Goal: Entertainment & Leisure: Consume media (video, audio)

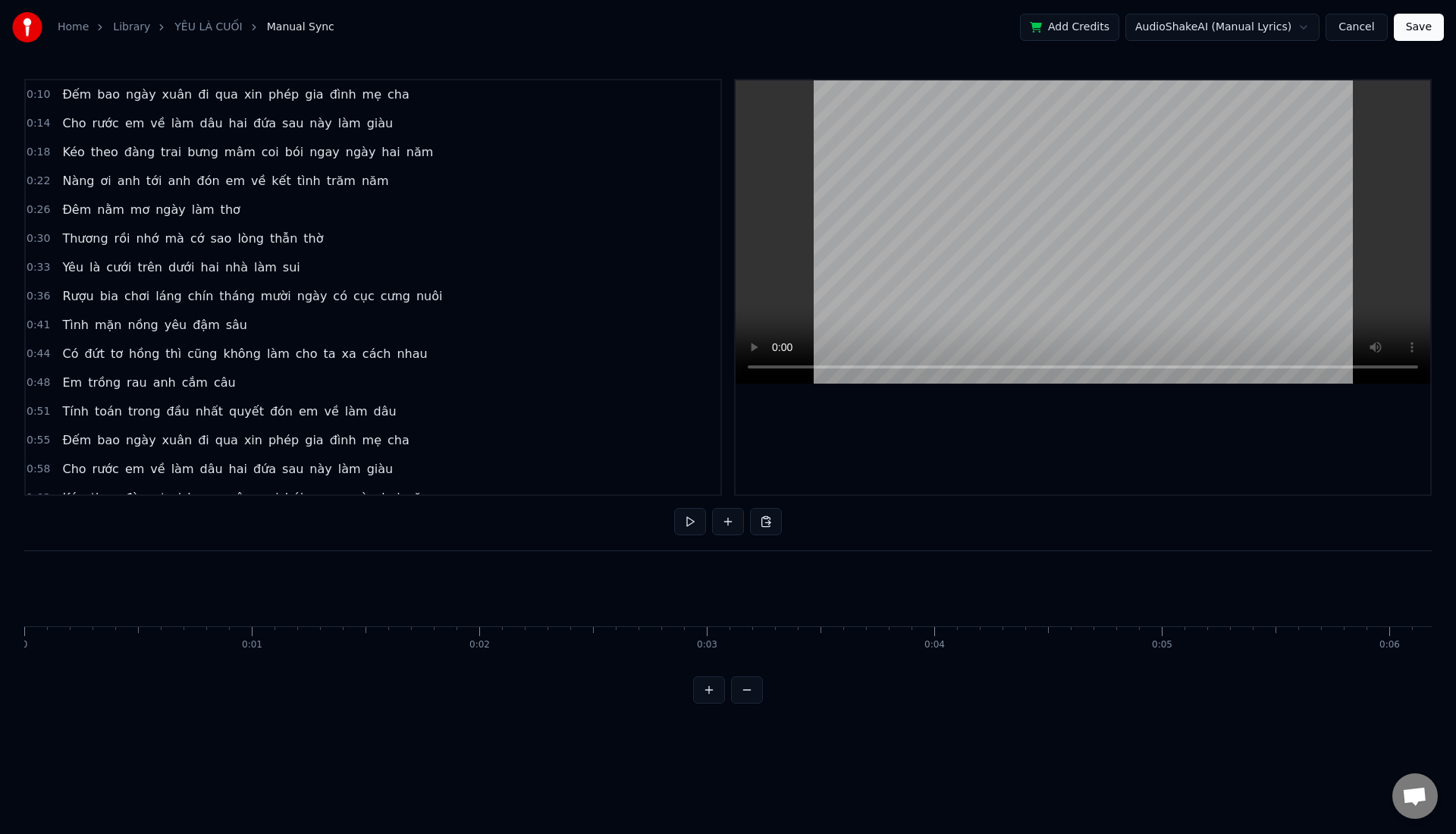
scroll to position [0, 2417]
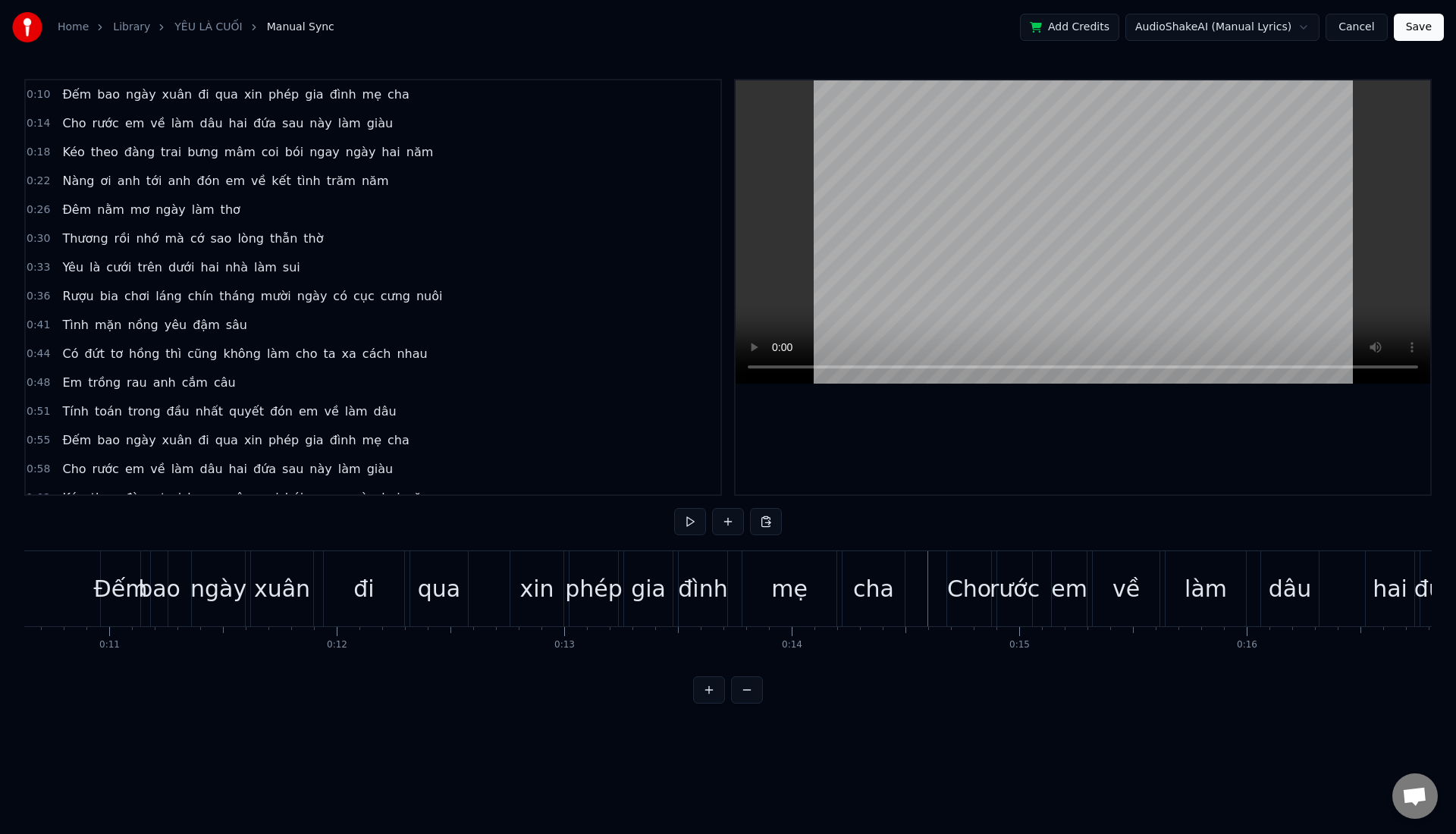
drag, startPoint x: 903, startPoint y: 591, endPoint x: 894, endPoint y: 597, distance: 10.8
click at [894, 597] on div "cha" at bounding box center [874, 588] width 63 height 75
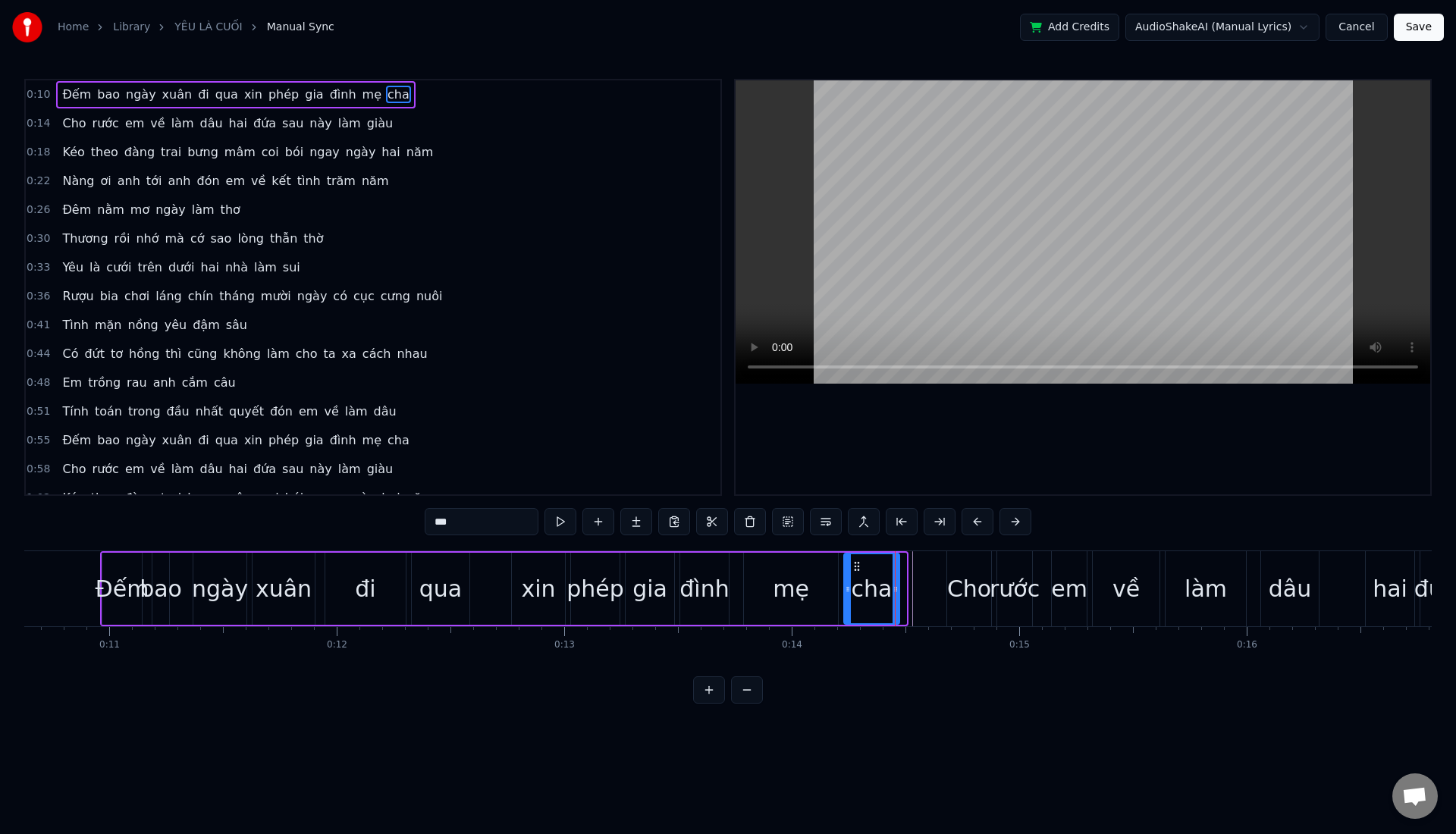
click at [896, 594] on div at bounding box center [895, 588] width 6 height 69
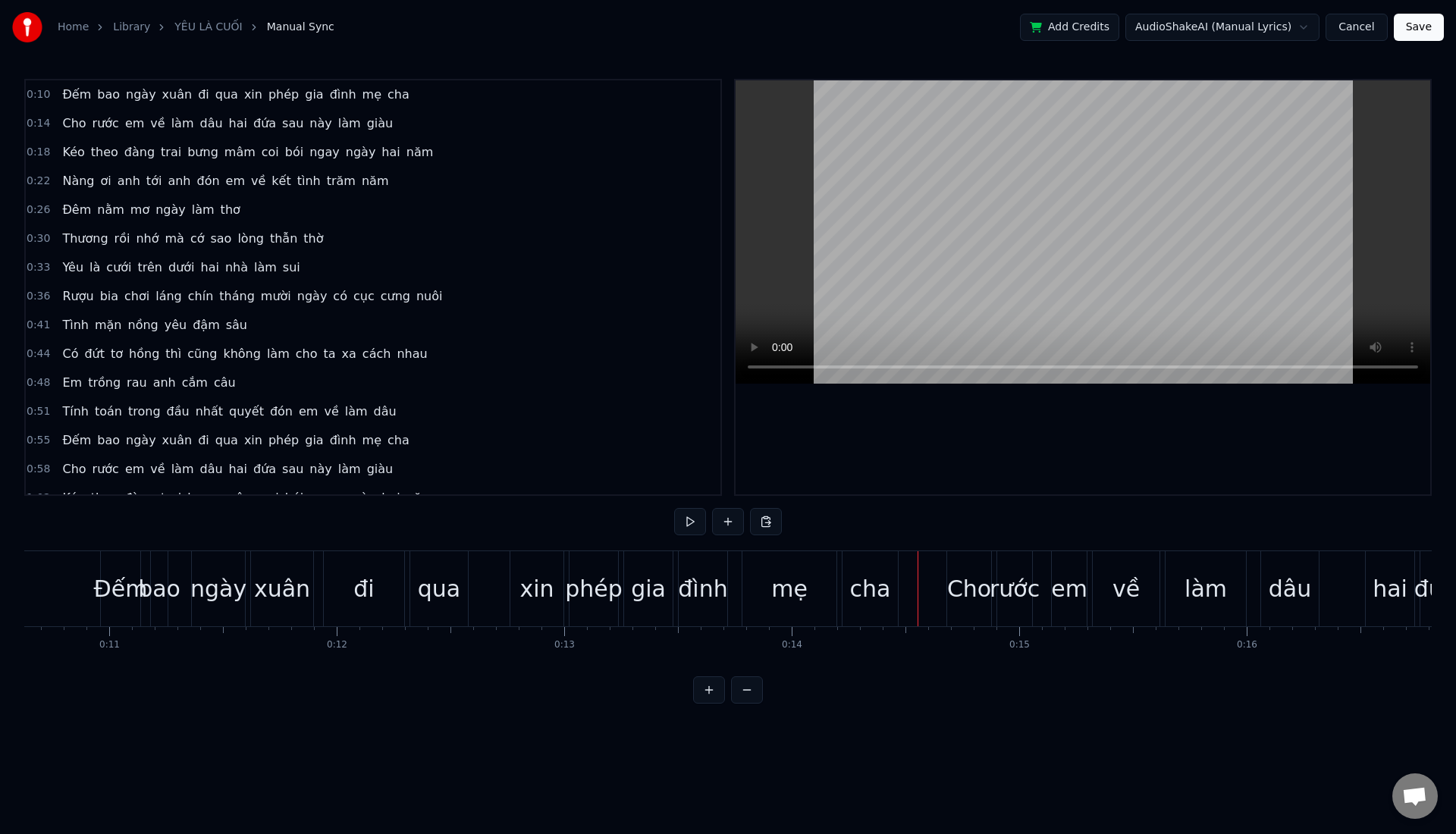
click at [961, 586] on div "Cho" at bounding box center [969, 588] width 44 height 34
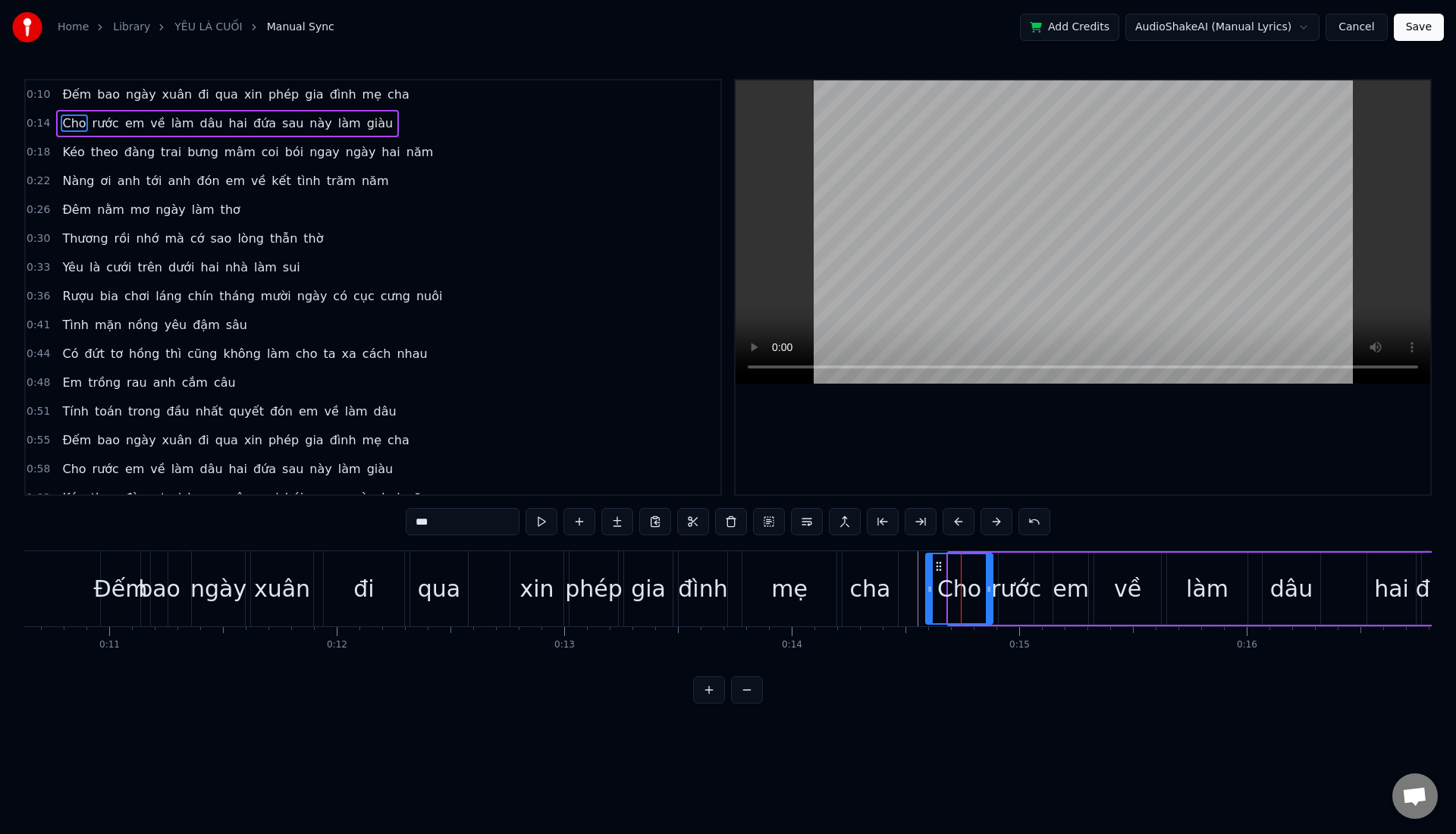
drag, startPoint x: 954, startPoint y: 588, endPoint x: 930, endPoint y: 596, distance: 25.3
click at [930, 596] on div at bounding box center [929, 588] width 6 height 69
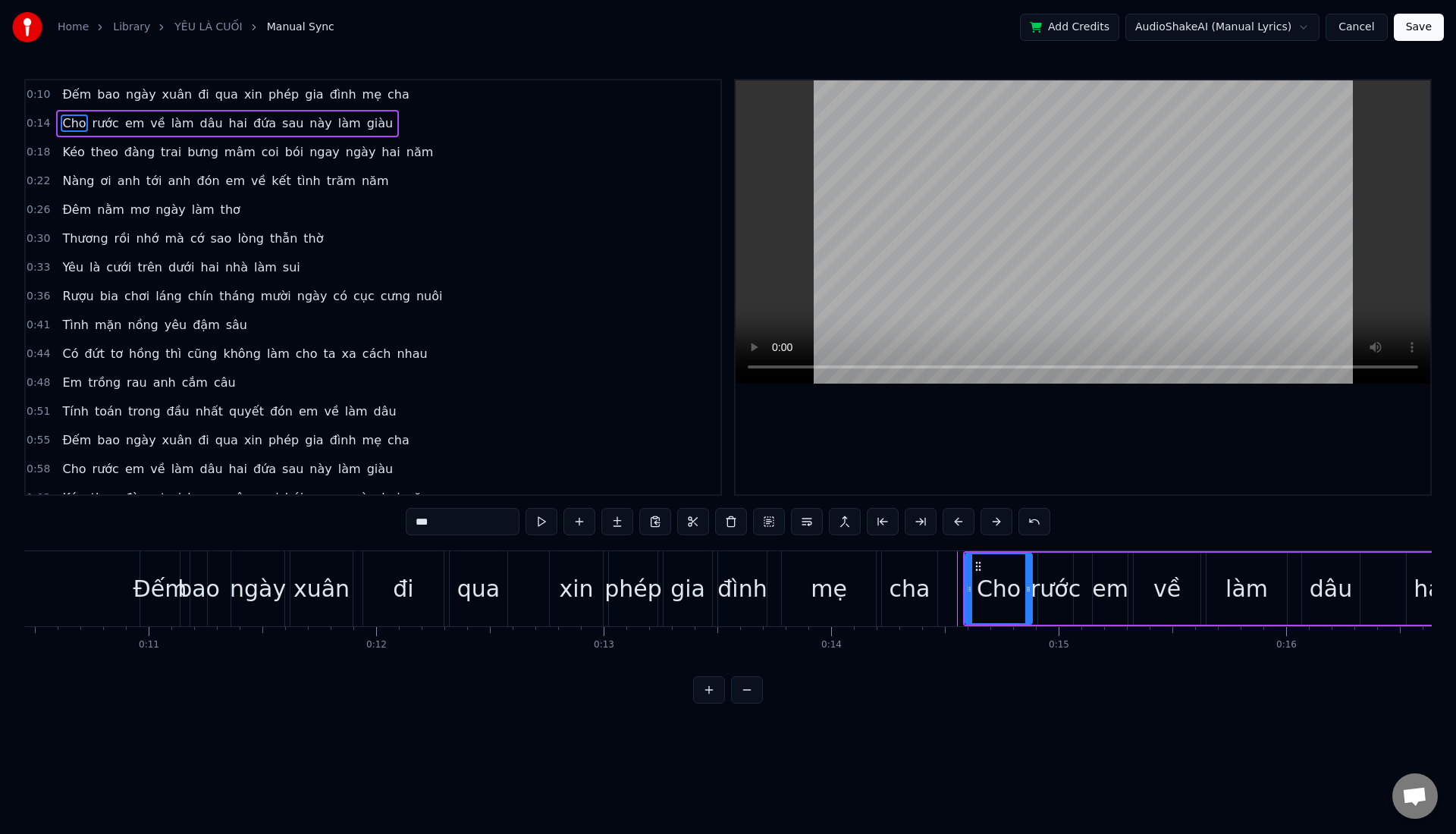
scroll to position [0, 2377]
click at [544, 528] on button at bounding box center [542, 521] width 32 height 27
click at [544, 527] on button at bounding box center [542, 521] width 32 height 27
click at [695, 683] on div "0:10 Đếm bao ngày xuân đi qua xin phép gia đình mẹ cha 0:14 Cho rước em về làm …" at bounding box center [728, 391] width 1407 height 625
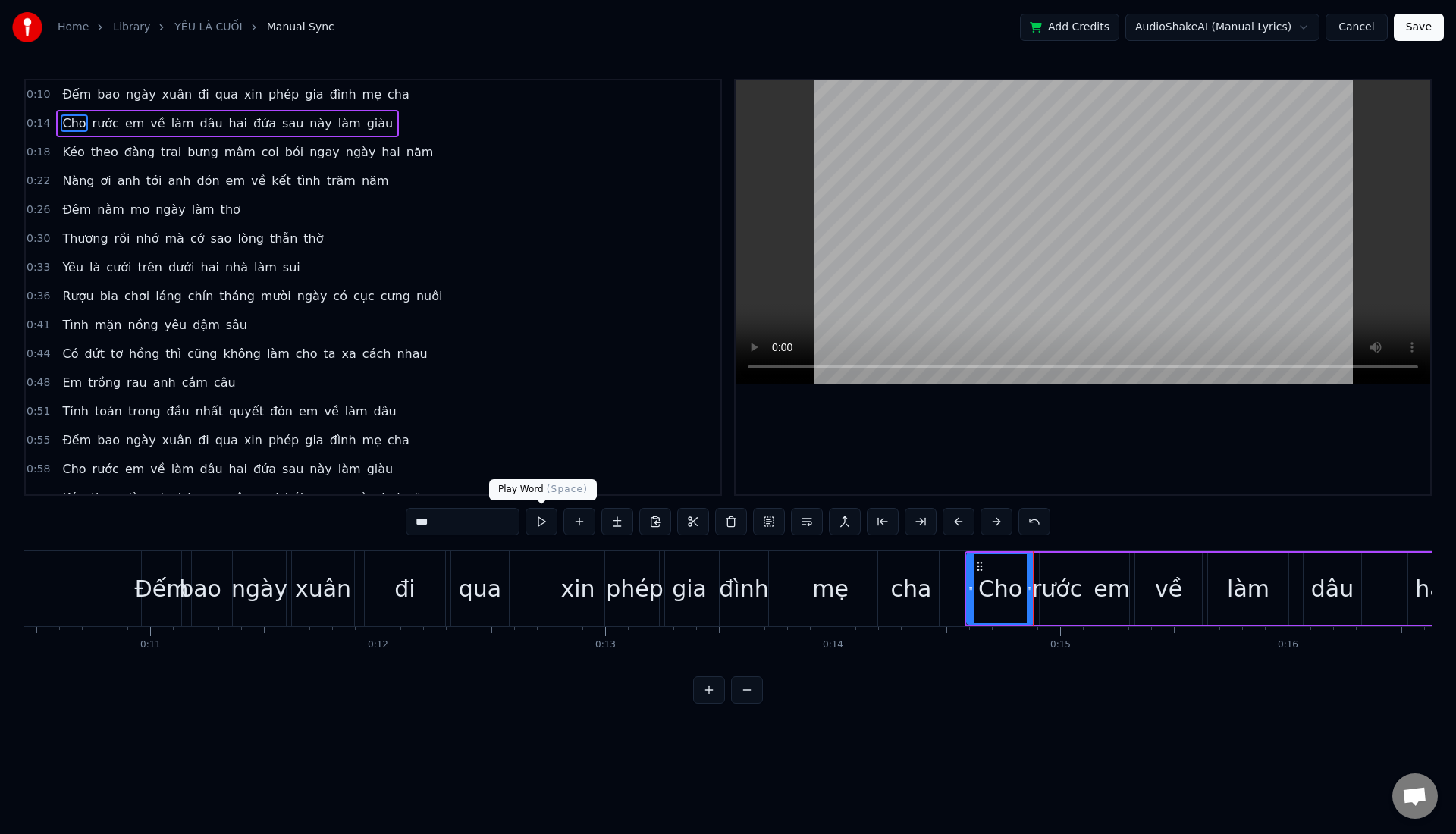
click at [536, 528] on button at bounding box center [542, 521] width 32 height 27
click at [538, 543] on div "0:10 Đếm bao ngày xuân đi qua xin phép gia đình mẹ cha 0:14 Cho rước em về làm …" at bounding box center [728, 391] width 1407 height 625
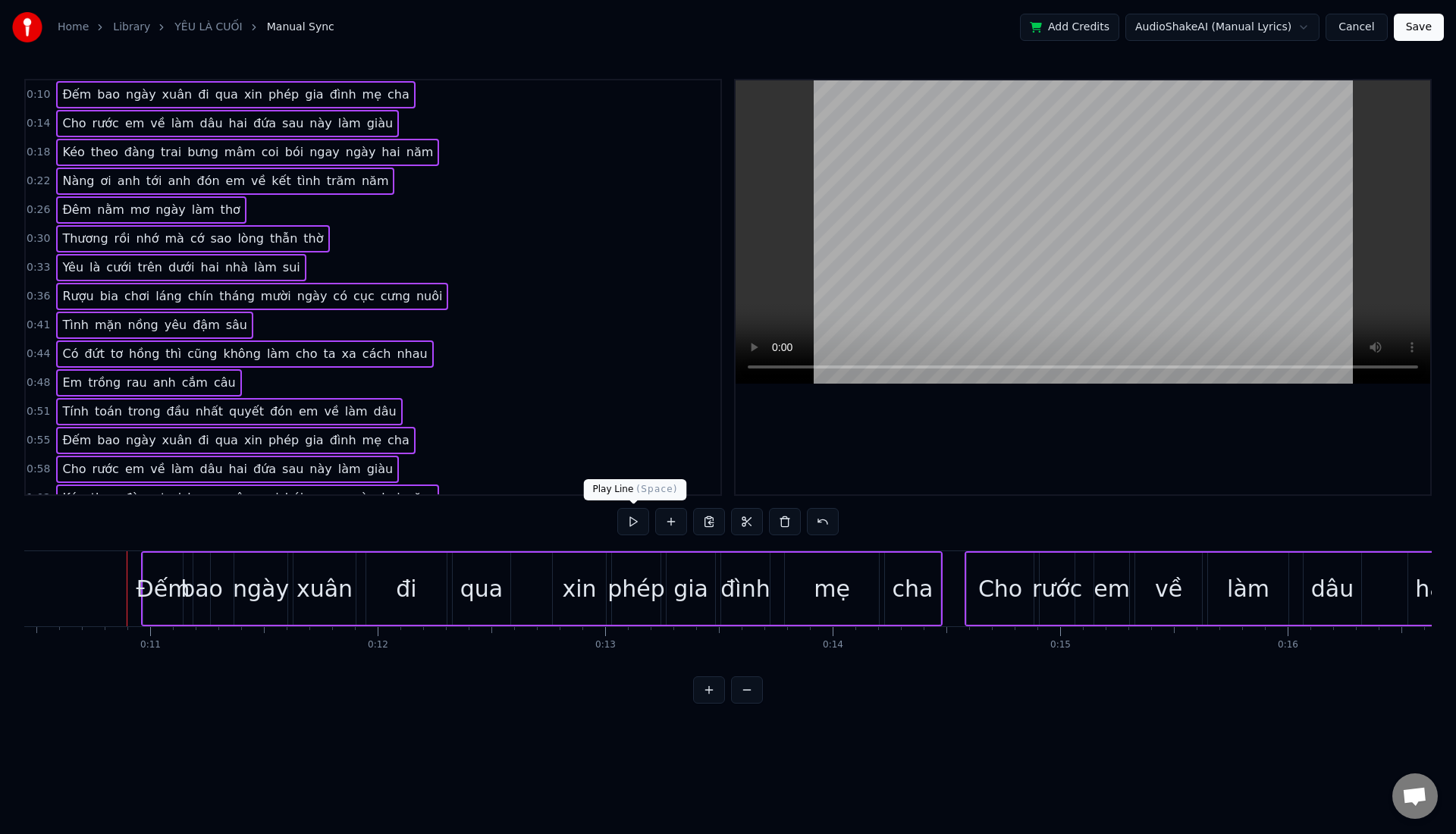
click at [637, 519] on button at bounding box center [633, 521] width 32 height 27
click at [631, 529] on button at bounding box center [633, 521] width 32 height 27
